Goal: Information Seeking & Learning: Learn about a topic

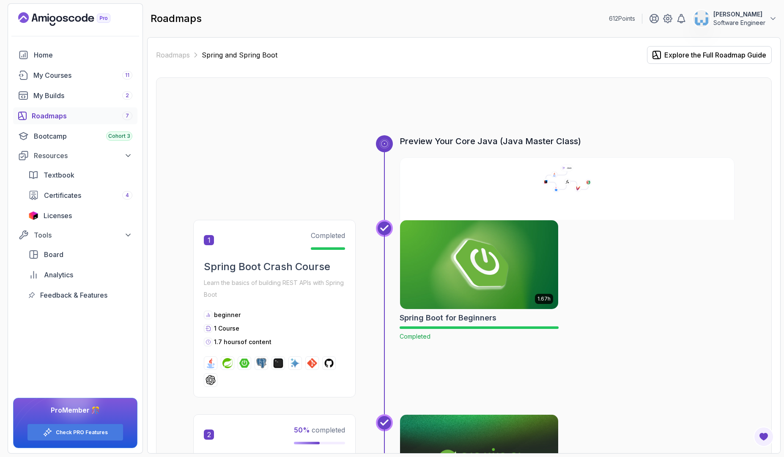
scroll to position [711, 0]
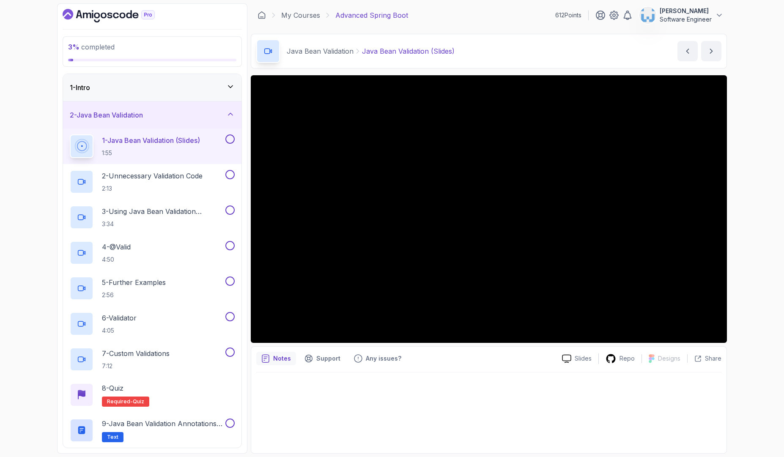
click at [755, 214] on div "3 % completed 1 - Intro 2 - Java Bean Validation 1 - Java Bean Validation (Slid…" at bounding box center [392, 228] width 784 height 457
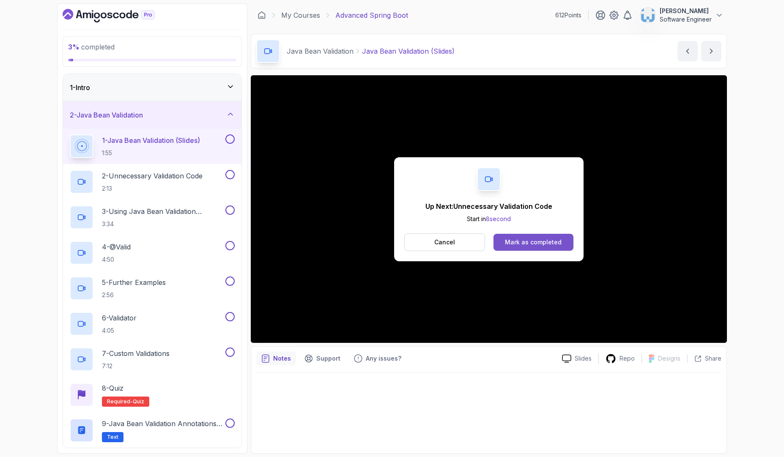
click at [554, 248] on button "Mark as completed" at bounding box center [534, 242] width 80 height 17
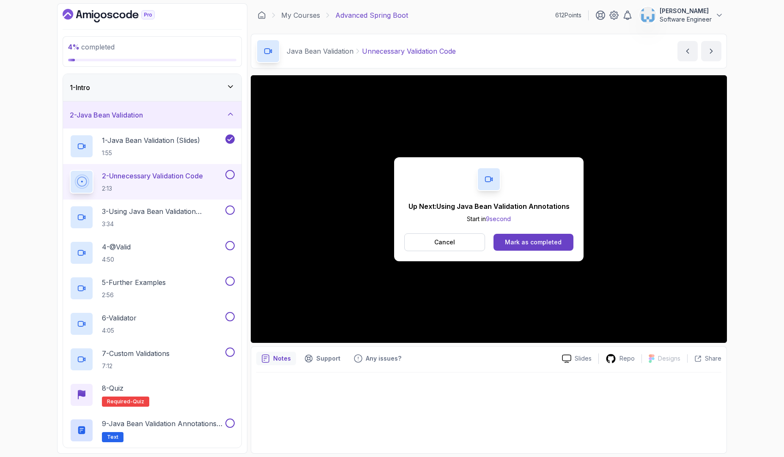
click at [536, 252] on div "Up Next: Using Java Bean Validation Annotations Start in 9 second Cancel Mark a…" at bounding box center [488, 209] width 189 height 104
click at [541, 245] on div "Mark as completed" at bounding box center [533, 242] width 57 height 8
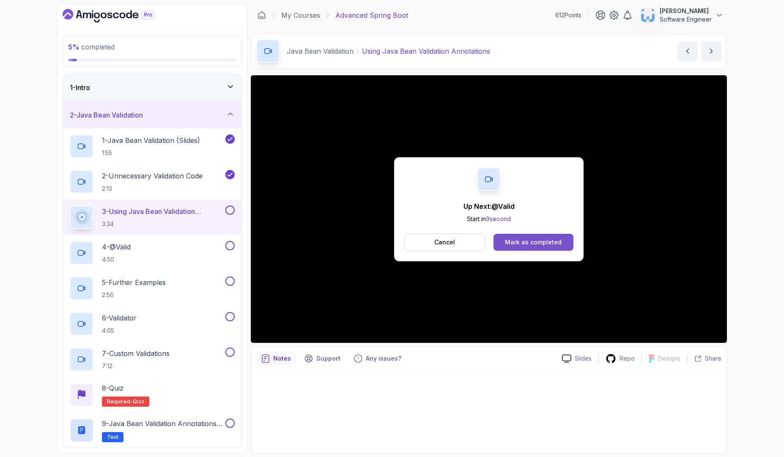
click at [527, 242] on div "Mark as completed" at bounding box center [533, 242] width 57 height 8
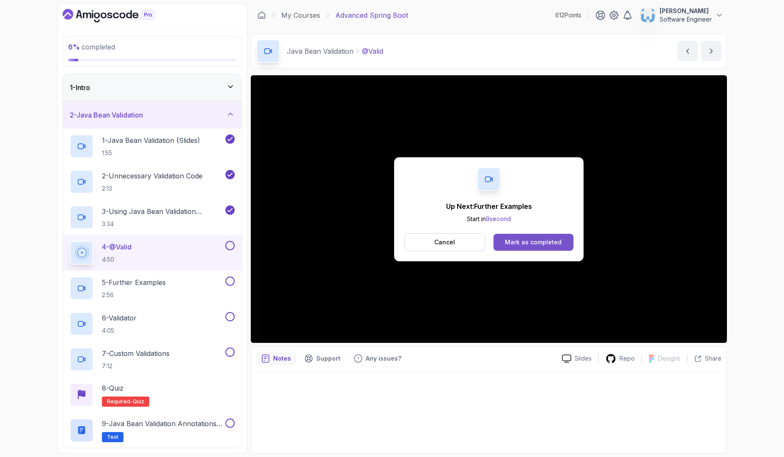
click at [515, 244] on div "Mark as completed" at bounding box center [533, 242] width 57 height 8
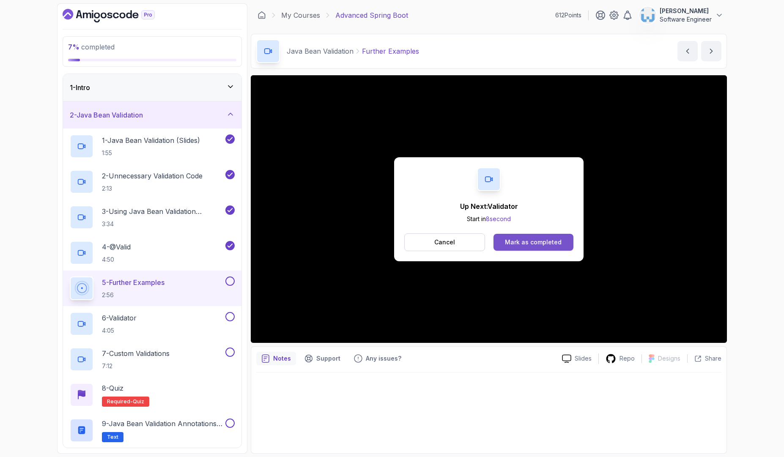
click at [523, 242] on div "Mark as completed" at bounding box center [533, 242] width 57 height 8
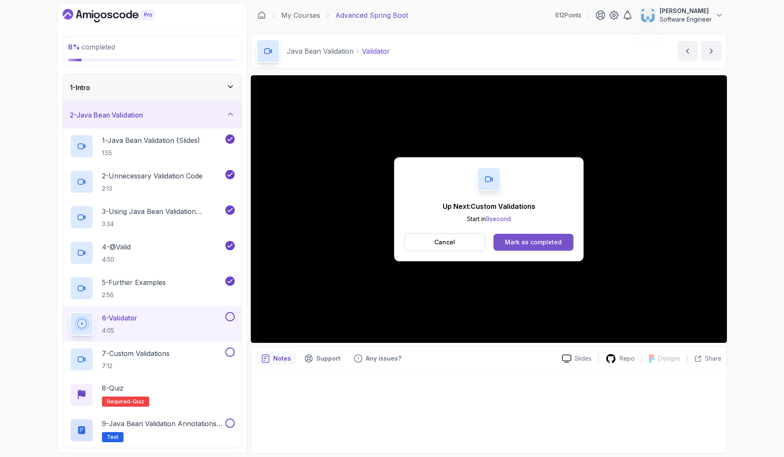
click at [512, 243] on div "Mark as completed" at bounding box center [533, 242] width 57 height 8
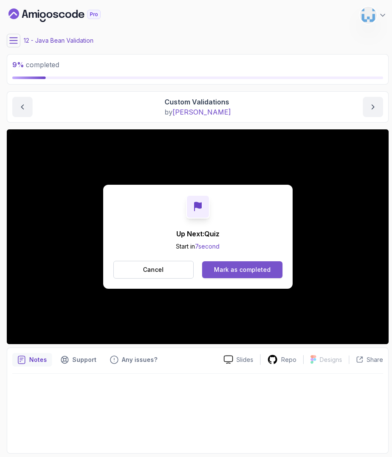
click at [254, 271] on div "Mark as completed" at bounding box center [242, 270] width 57 height 8
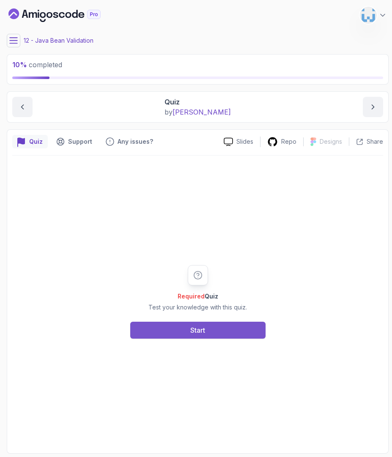
click at [199, 333] on div "Start" at bounding box center [197, 330] width 15 height 10
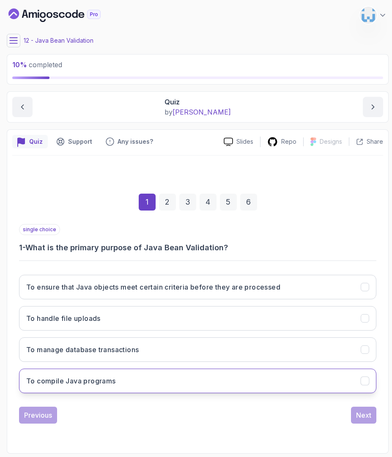
click at [129, 385] on button "To compile Java programs" at bounding box center [197, 381] width 357 height 25
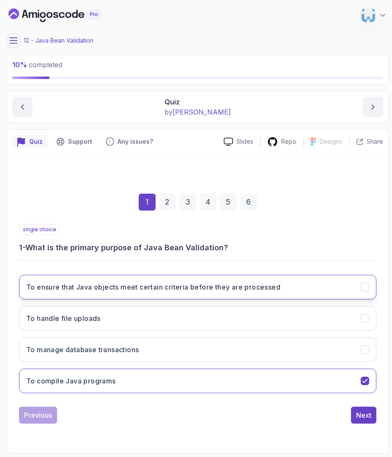
click at [138, 290] on h3 "To ensure that Java objects meet certain criteria before they are processed" at bounding box center [153, 287] width 254 height 10
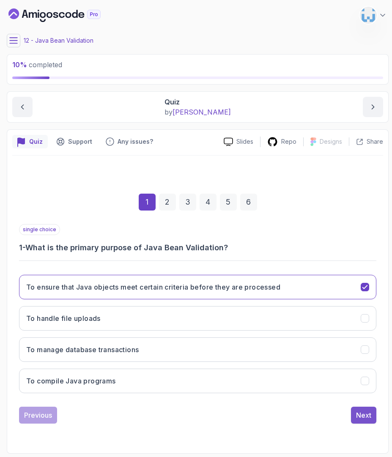
click at [360, 416] on div "Next" at bounding box center [363, 415] width 15 height 10
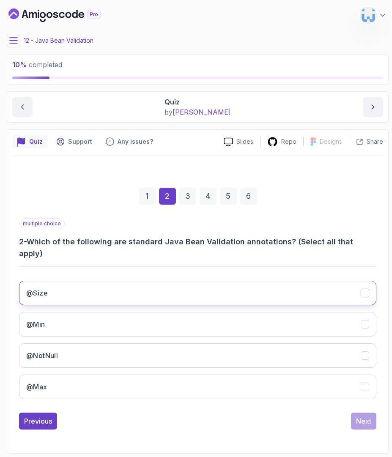
click at [299, 284] on button "@Size" at bounding box center [197, 293] width 357 height 25
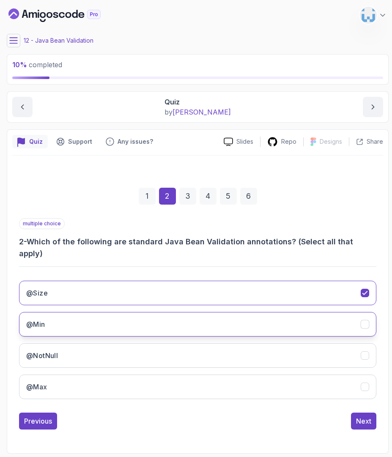
click at [275, 312] on button "@Min" at bounding box center [197, 324] width 357 height 25
click at [250, 337] on div "@Size @Min @NotNull @Max" at bounding box center [197, 340] width 357 height 132
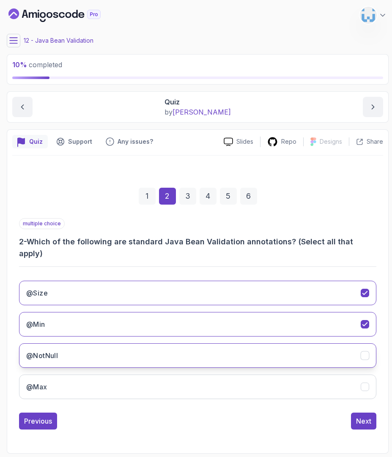
click at [253, 351] on button "@NotNull" at bounding box center [197, 355] width 357 height 25
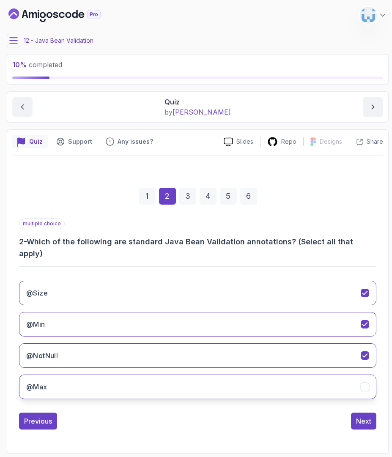
click at [248, 384] on button "@Max" at bounding box center [197, 387] width 357 height 25
click at [361, 413] on button "Next" at bounding box center [363, 421] width 25 height 17
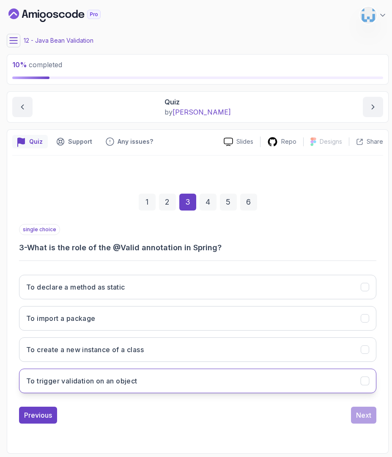
click at [141, 379] on button "To trigger validation on an object" at bounding box center [197, 381] width 357 height 25
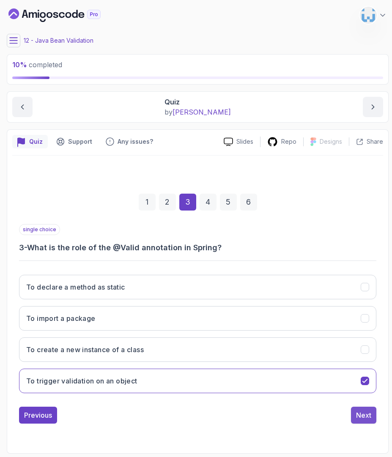
click at [366, 415] on div "Next" at bounding box center [363, 415] width 15 height 10
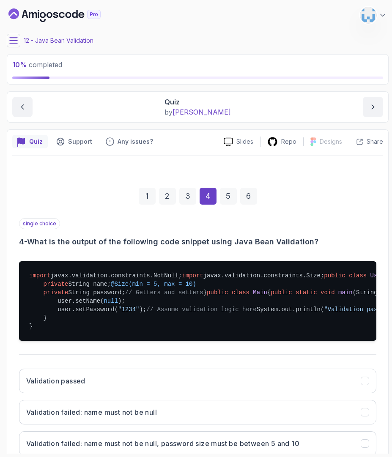
click at [354, 198] on div "1 2 3 4 5 6" at bounding box center [197, 196] width 357 height 44
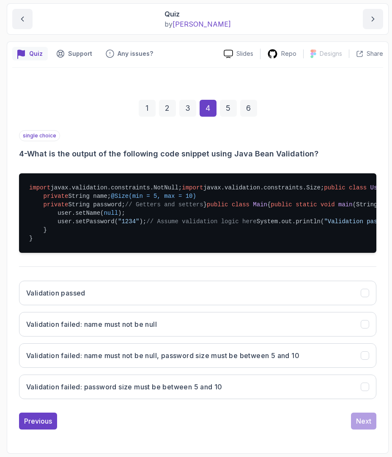
scroll to position [203, 0]
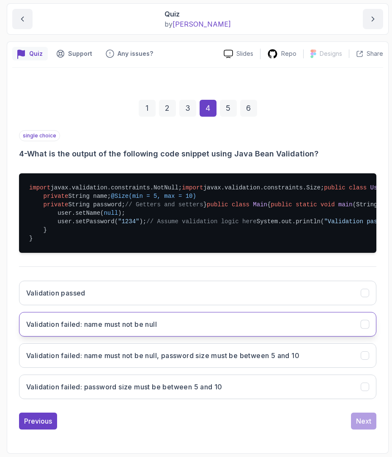
click at [148, 329] on h3 "Validation failed: name must not be null" at bounding box center [91, 324] width 131 height 10
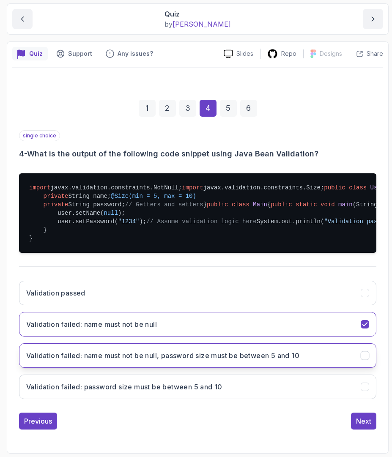
click at [165, 368] on button "Validation failed: name must not be null, password size must be between 5 and 10" at bounding box center [197, 355] width 357 height 25
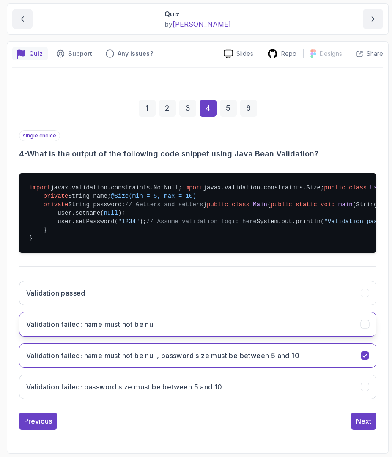
click at [172, 337] on button "Validation failed: name must not be null" at bounding box center [197, 324] width 357 height 25
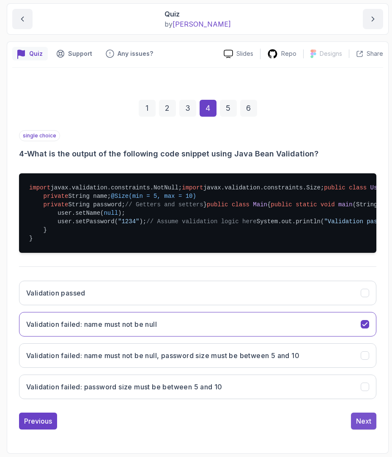
click at [366, 426] on div "Next" at bounding box center [363, 421] width 15 height 10
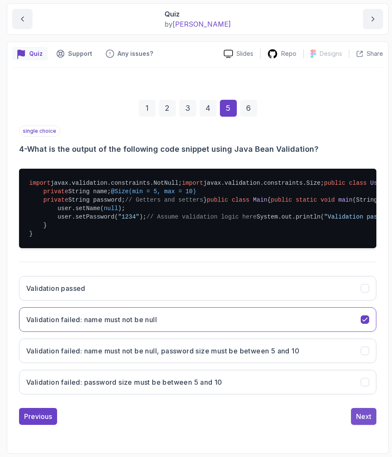
scroll to position [0, 0]
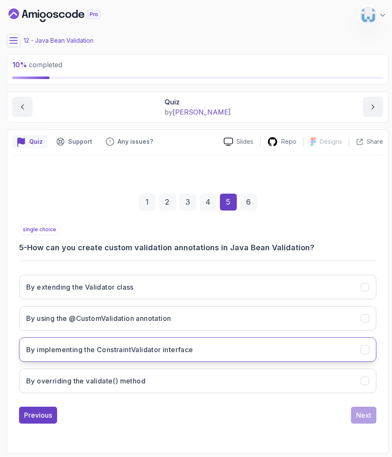
click at [158, 354] on h3 "By implementing the ConstraintValidator interface" at bounding box center [109, 350] width 167 height 10
click at [364, 420] on button "Next" at bounding box center [363, 415] width 25 height 17
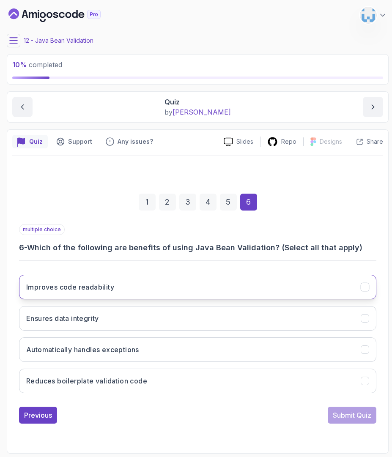
click at [132, 291] on button "Improves code readability" at bounding box center [197, 287] width 357 height 25
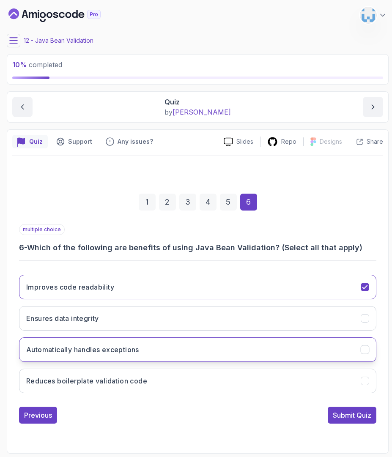
click at [109, 350] on h3 "Automatically handles exceptions" at bounding box center [82, 350] width 113 height 10
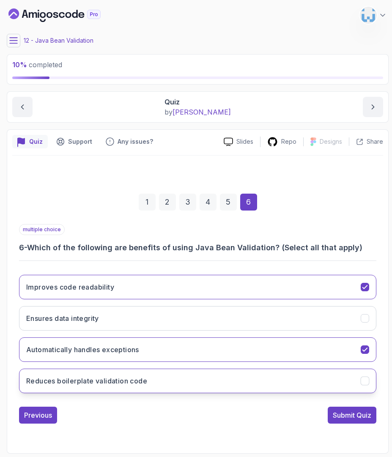
click at [135, 384] on h3 "Reduces boilerplate validation code" at bounding box center [86, 381] width 121 height 10
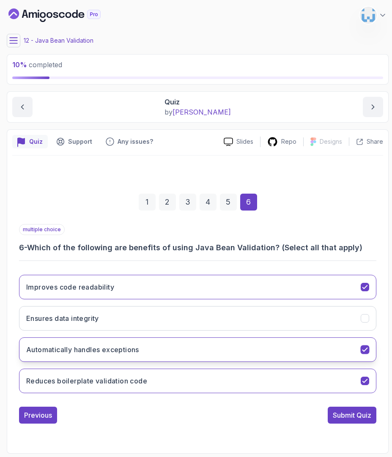
click at [255, 349] on button "Automatically handles exceptions" at bounding box center [197, 350] width 357 height 25
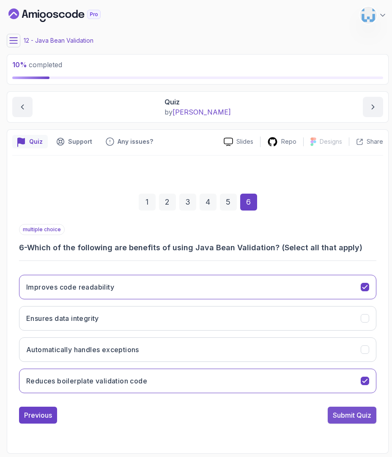
click at [355, 411] on div "Submit Quiz" at bounding box center [352, 415] width 38 height 10
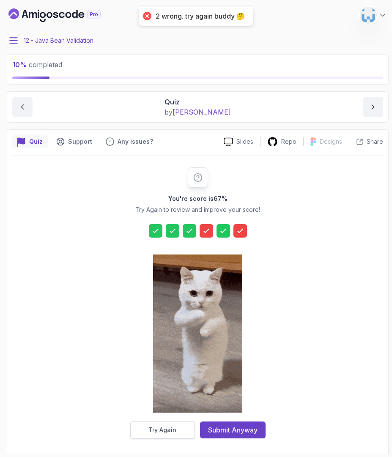
click at [168, 430] on div "Try Again" at bounding box center [162, 430] width 28 height 8
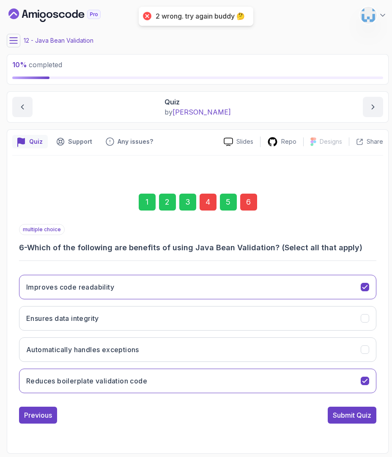
click at [212, 202] on div "4" at bounding box center [208, 202] width 17 height 17
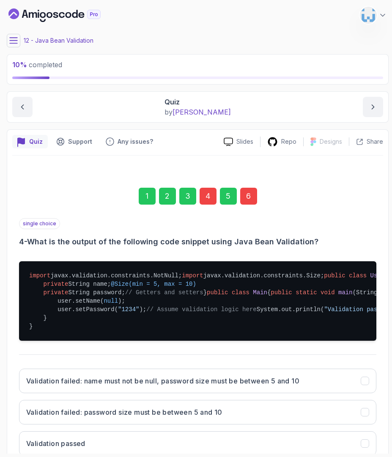
click at [333, 199] on div "1 2 3 4 5 6" at bounding box center [197, 196] width 357 height 44
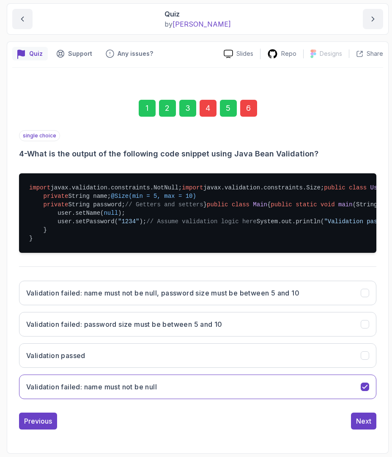
scroll to position [215, 0]
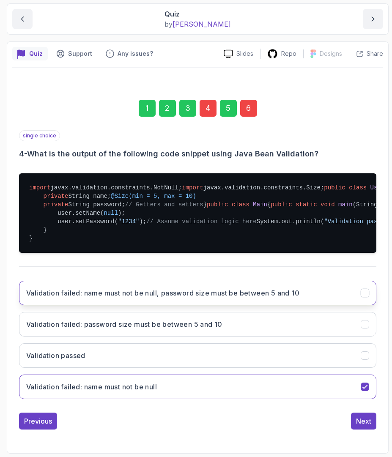
click at [274, 294] on h3 "Validation failed: name must not be null, password size must be between 5 and 10" at bounding box center [162, 293] width 273 height 10
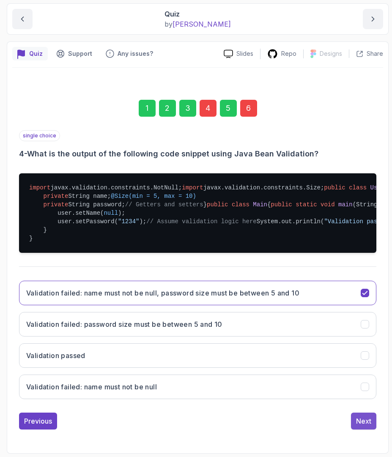
click at [362, 416] on button "Next" at bounding box center [363, 421] width 25 height 17
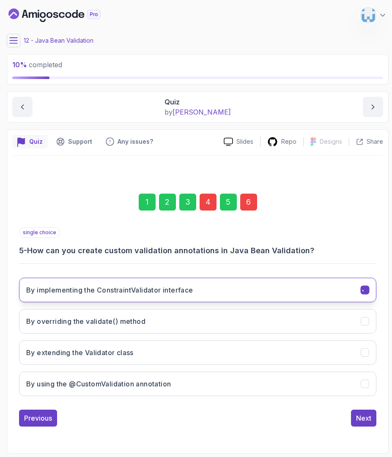
scroll to position [0, 0]
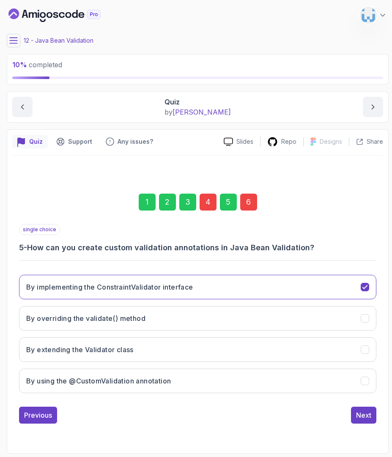
click at [250, 203] on div "6" at bounding box center [248, 202] width 17 height 17
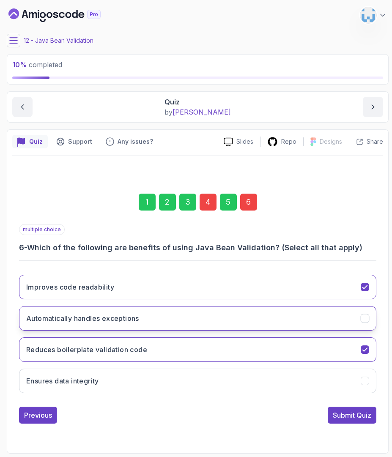
click at [252, 310] on button "Automatically handles exceptions" at bounding box center [197, 318] width 357 height 25
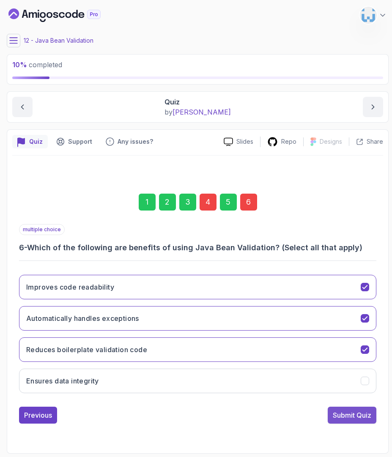
click at [340, 415] on div "Submit Quiz" at bounding box center [352, 415] width 38 height 10
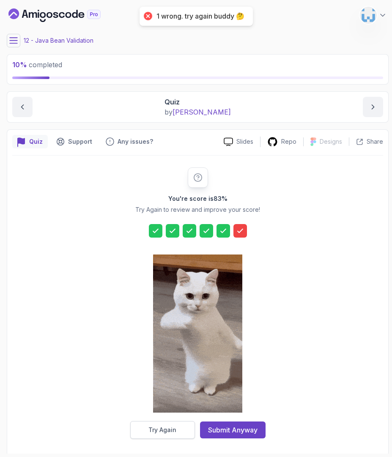
click at [181, 434] on button "Try Again" at bounding box center [162, 430] width 65 height 18
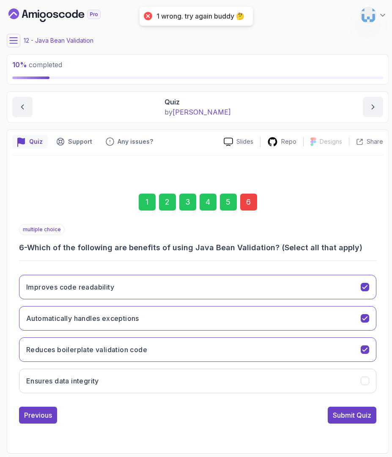
click at [250, 211] on div "1 2 3 4 5 6" at bounding box center [197, 202] width 357 height 44
click at [248, 201] on div "6" at bounding box center [248, 202] width 17 height 17
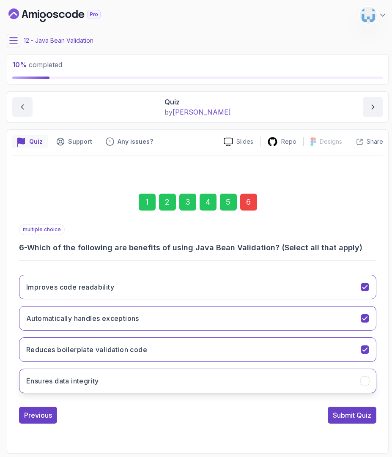
click at [217, 384] on button "Ensures data integrity" at bounding box center [197, 381] width 357 height 25
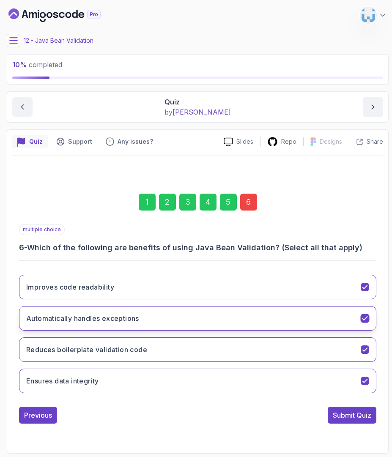
click at [227, 318] on button "Automatically handles exceptions" at bounding box center [197, 318] width 357 height 25
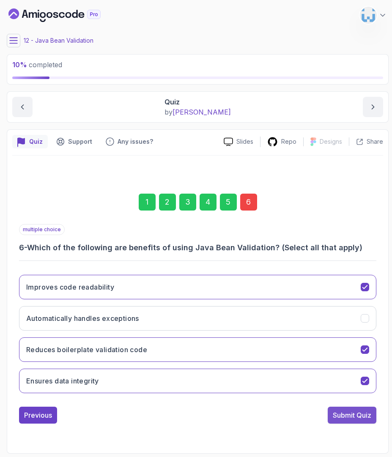
click at [351, 413] on div "Submit Quiz" at bounding box center [352, 415] width 38 height 10
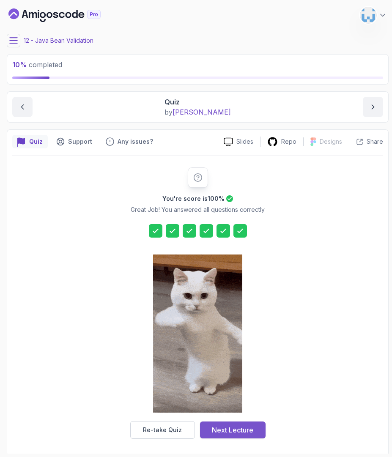
click at [249, 431] on div "Next Lecture" at bounding box center [232, 430] width 41 height 10
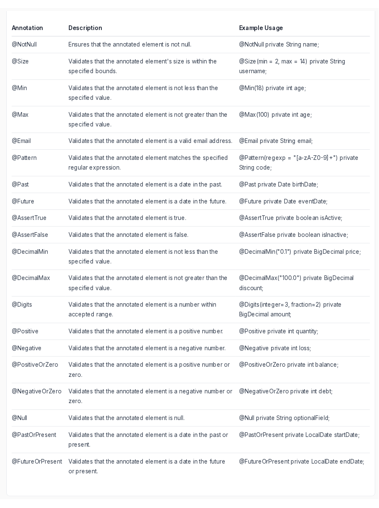
scroll to position [223, 0]
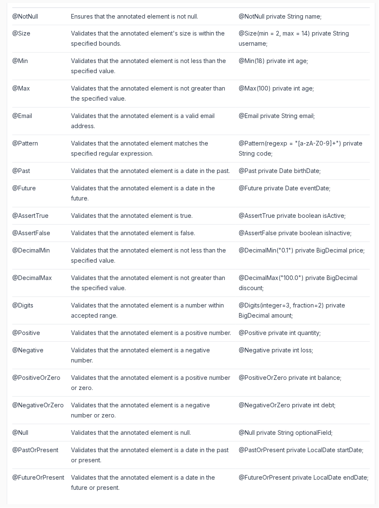
click at [328, 386] on td "@PositiveOrZero private int balance;" at bounding box center [303, 382] width 135 height 27
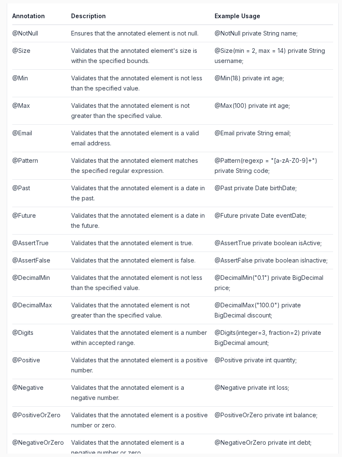
click at [234, 136] on td "@Email private String email;" at bounding box center [272, 137] width 122 height 27
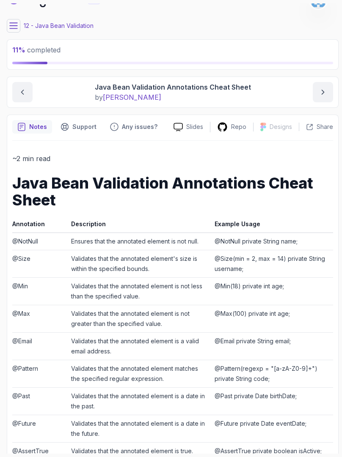
scroll to position [3, 0]
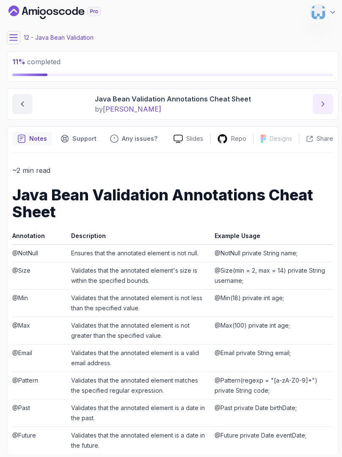
click at [318, 104] on button "next content" at bounding box center [323, 104] width 20 height 20
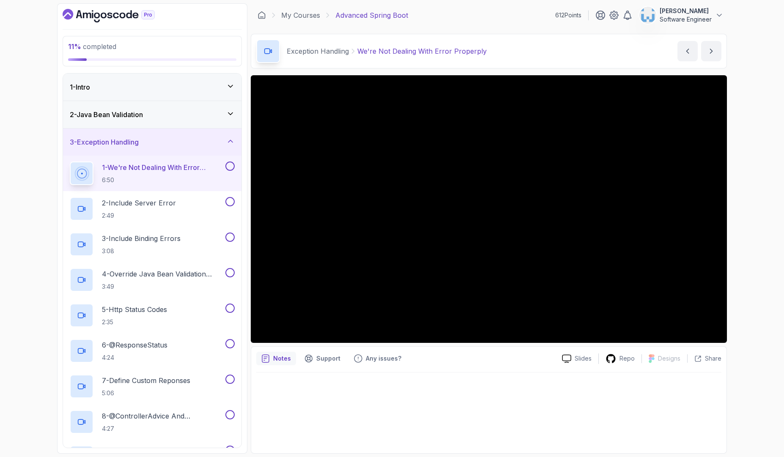
click at [232, 117] on icon at bounding box center [230, 114] width 8 height 8
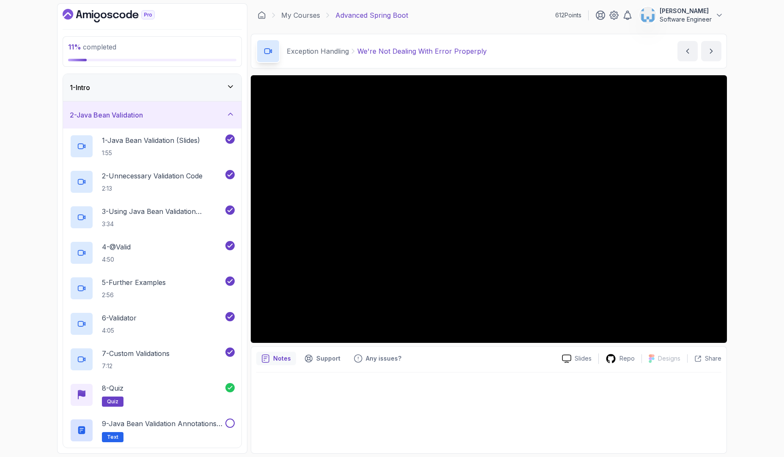
click at [228, 115] on icon at bounding box center [230, 114] width 8 height 8
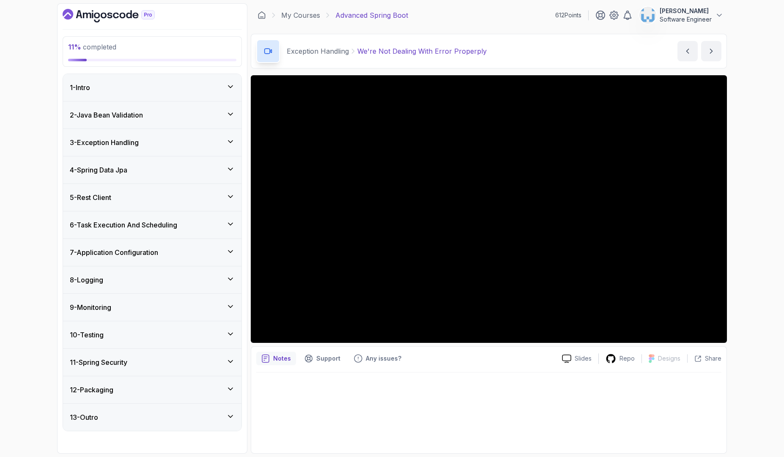
click at [233, 145] on icon at bounding box center [230, 141] width 8 height 8
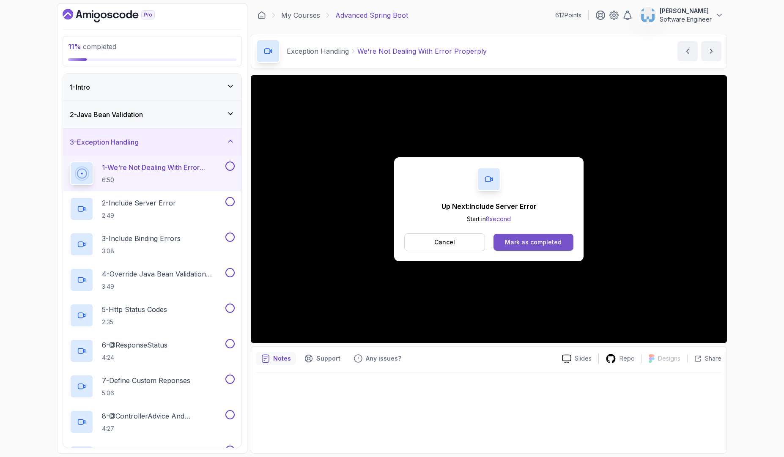
click at [528, 244] on div "Mark as completed" at bounding box center [533, 242] width 57 height 8
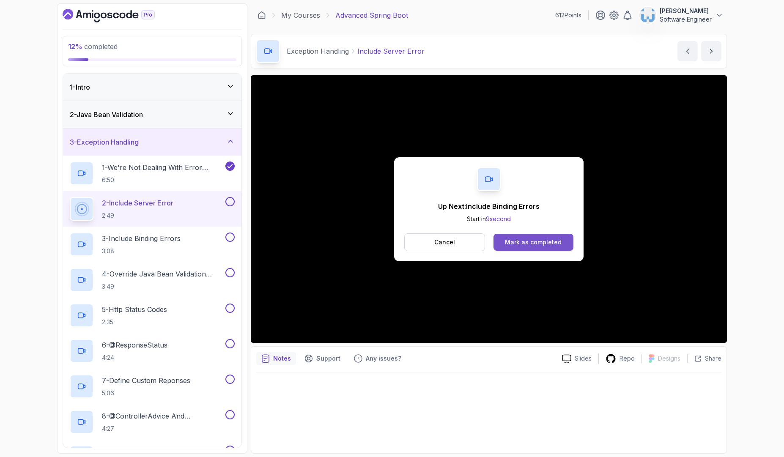
click at [513, 242] on div "Mark as completed" at bounding box center [533, 242] width 57 height 8
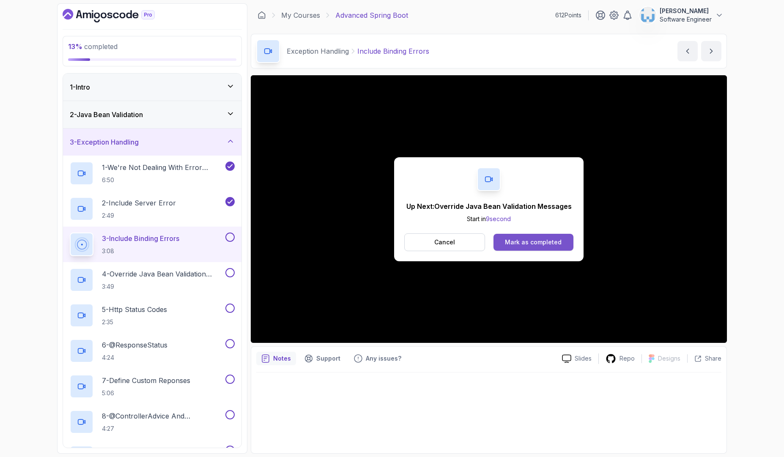
click at [521, 245] on div "Mark as completed" at bounding box center [533, 242] width 57 height 8
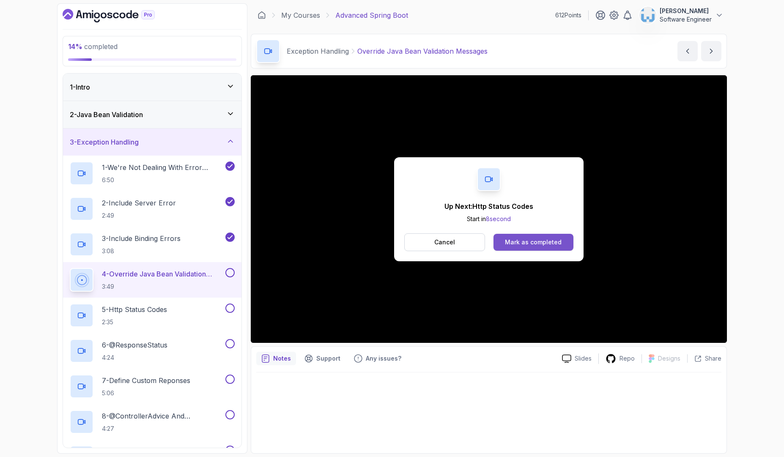
click at [549, 240] on div "Mark as completed" at bounding box center [533, 242] width 57 height 8
